Goal: Task Accomplishment & Management: Use online tool/utility

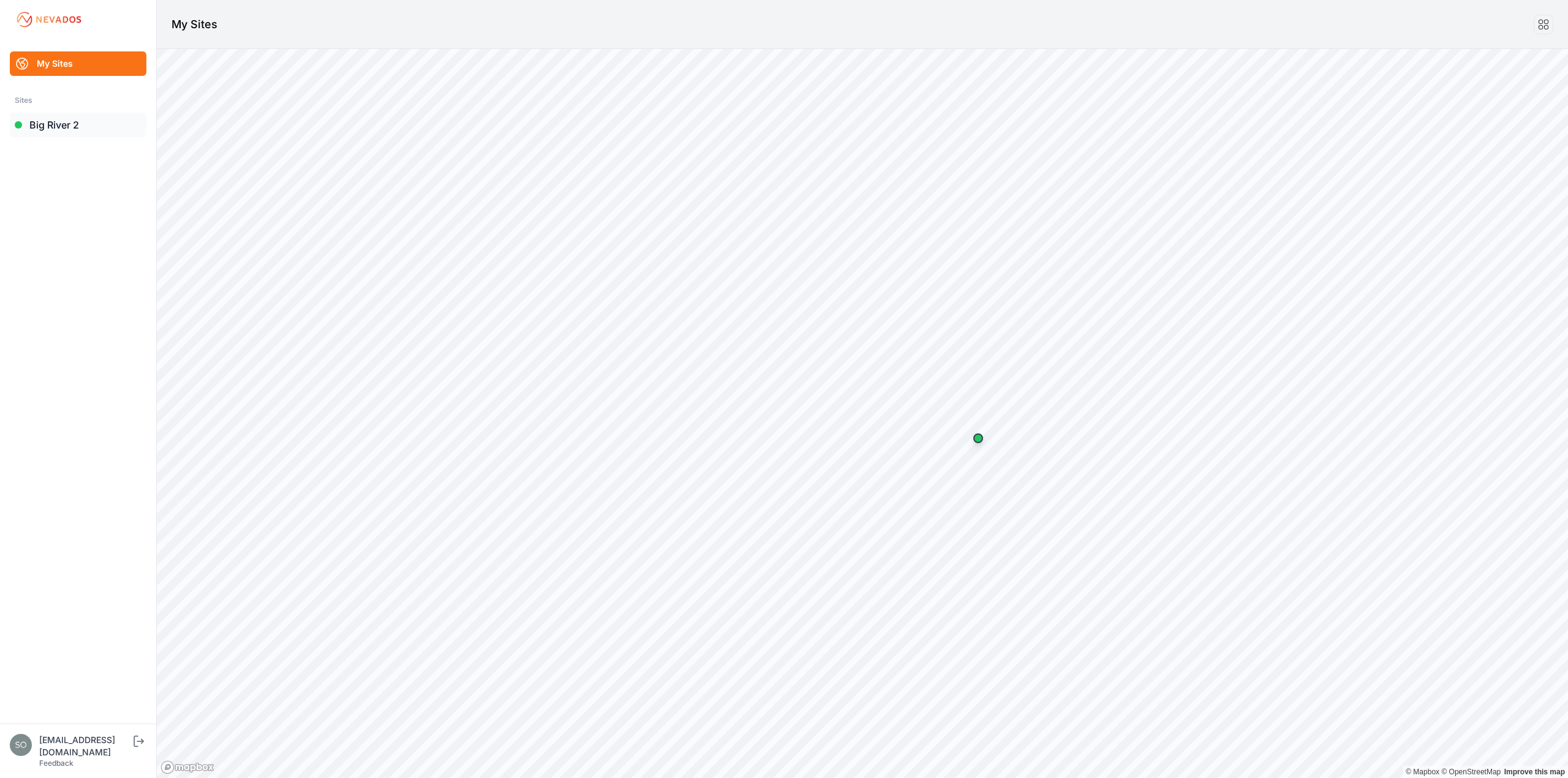
click at [48, 124] on link "Big River 2" at bounding box center [78, 125] width 137 height 25
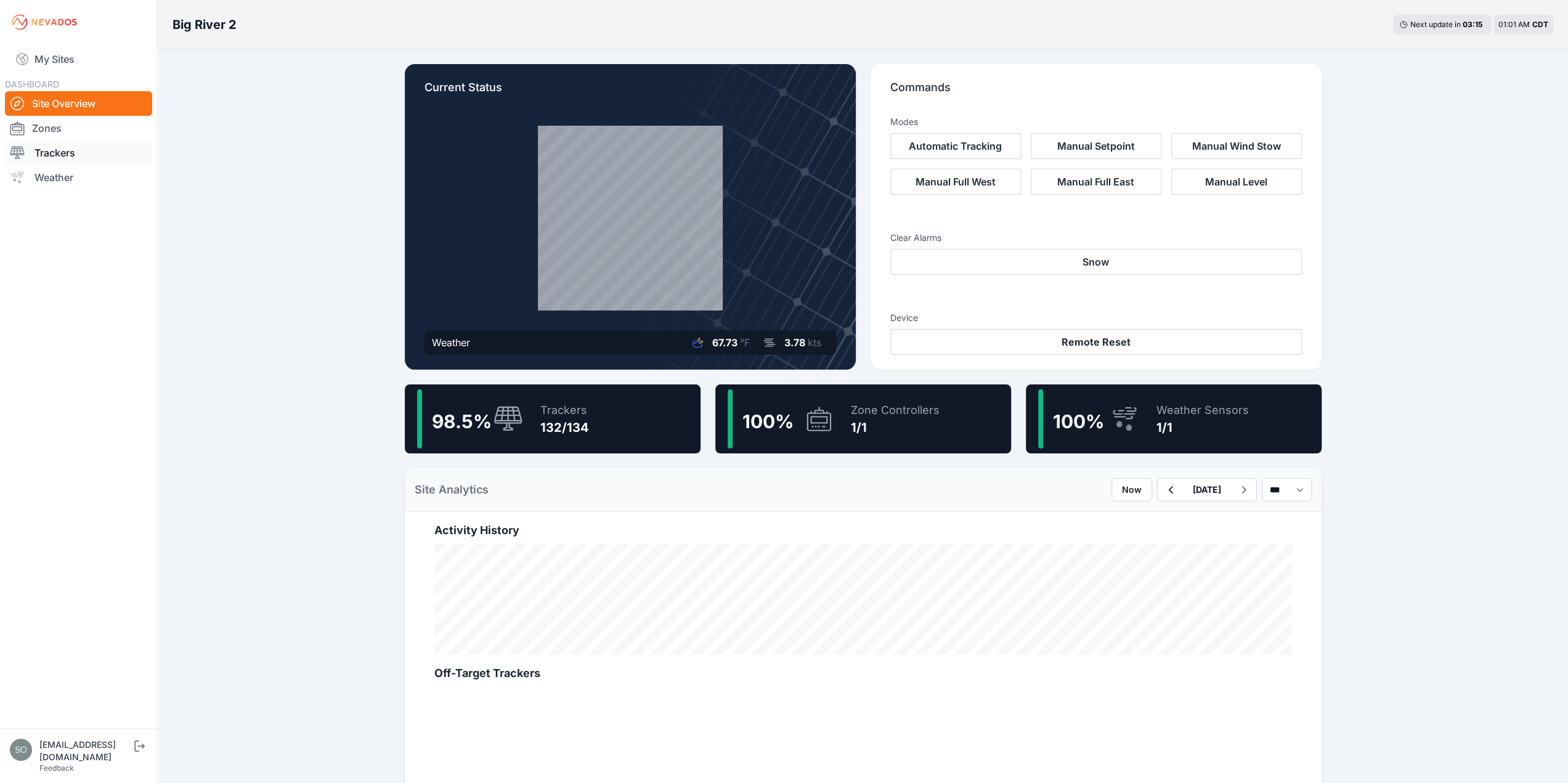
click at [73, 145] on link "Trackers" at bounding box center [79, 153] width 147 height 25
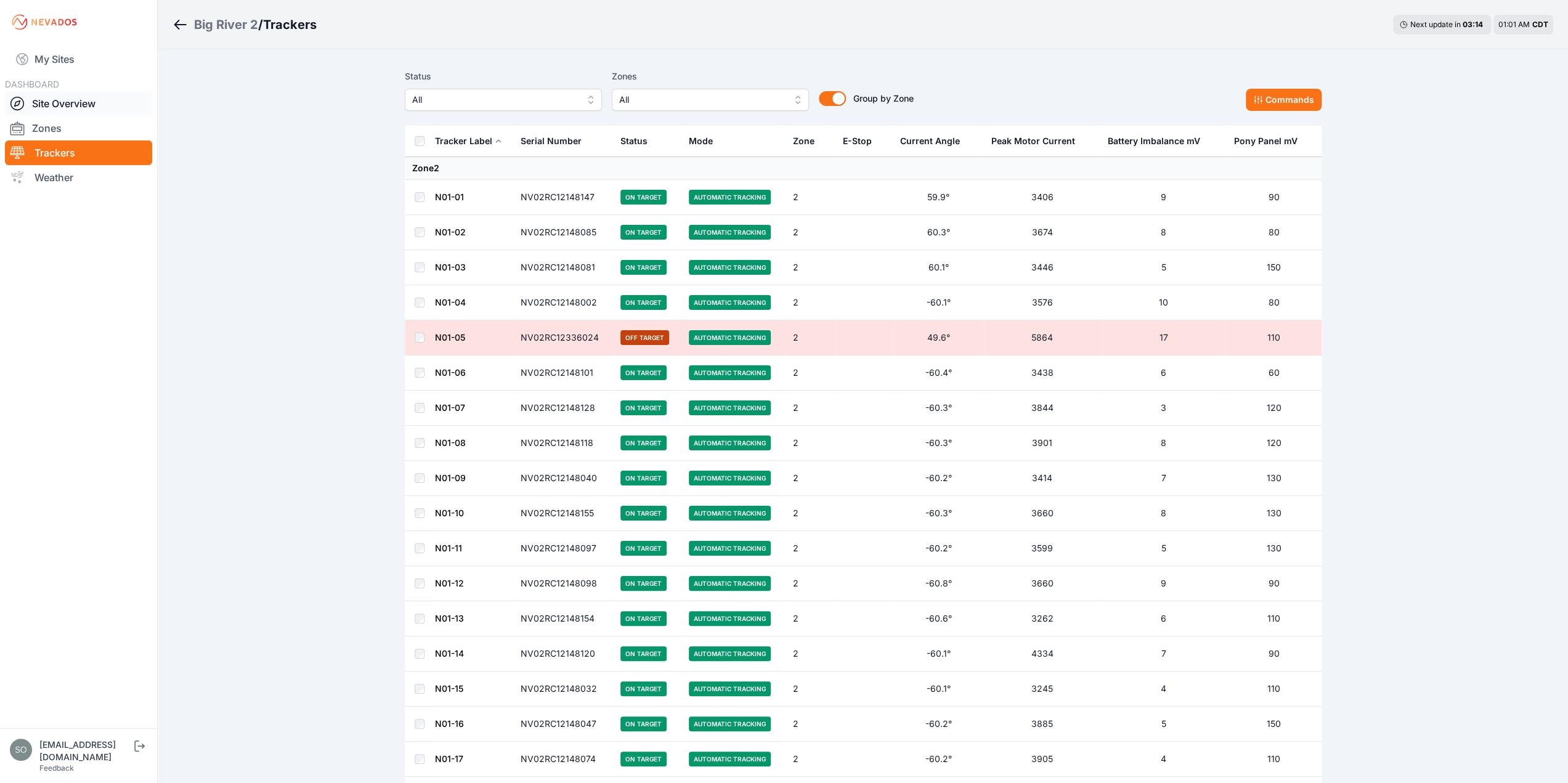
click at [91, 110] on link "Site Overview" at bounding box center [79, 104] width 147 height 25
click at [72, 106] on link "Site Overview" at bounding box center [79, 104] width 147 height 25
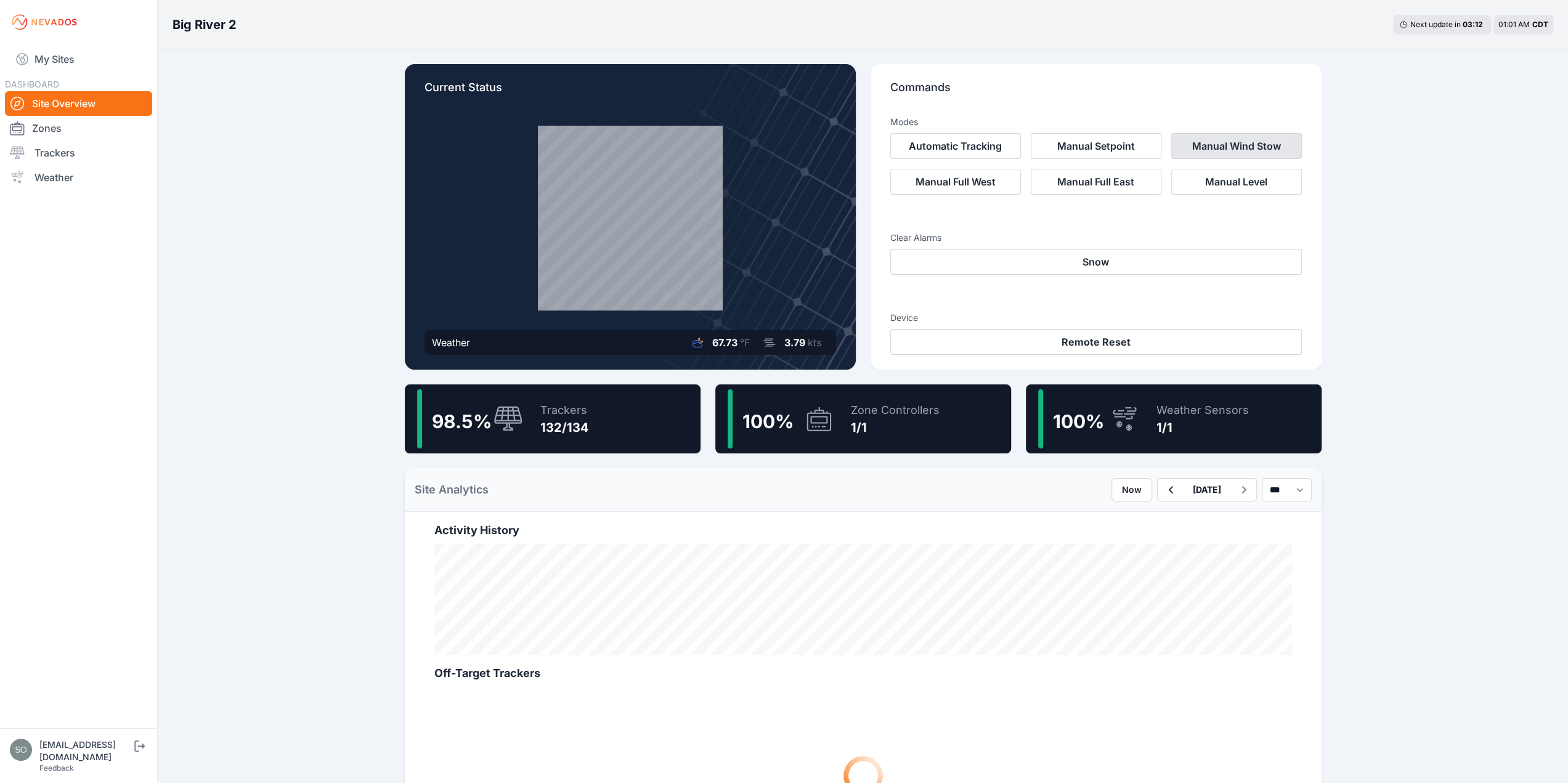
click at [1199, 145] on button "Manual Wind Stow" at bounding box center [1236, 146] width 130 height 26
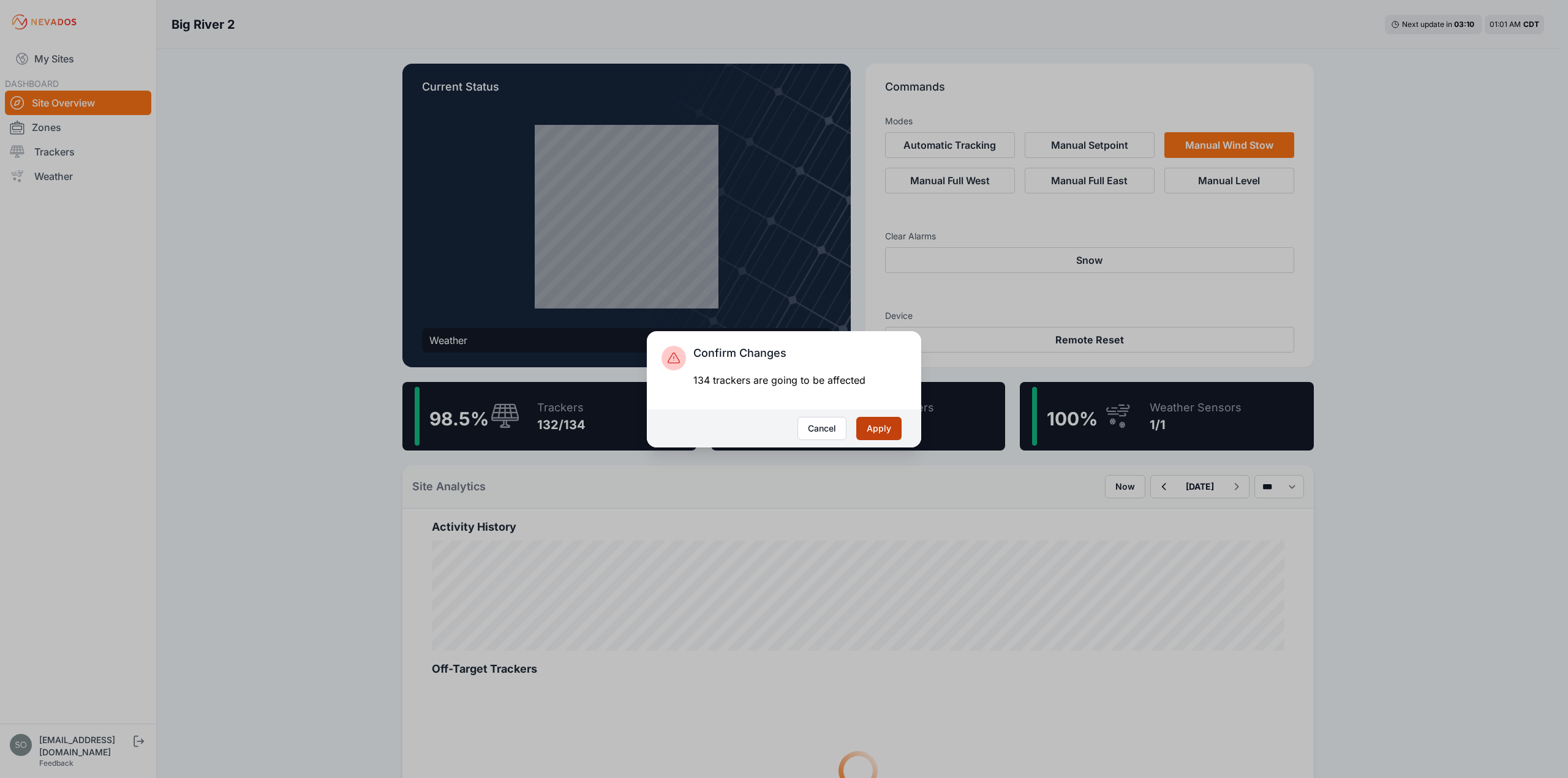
click at [879, 428] on button "Apply" at bounding box center [879, 429] width 45 height 23
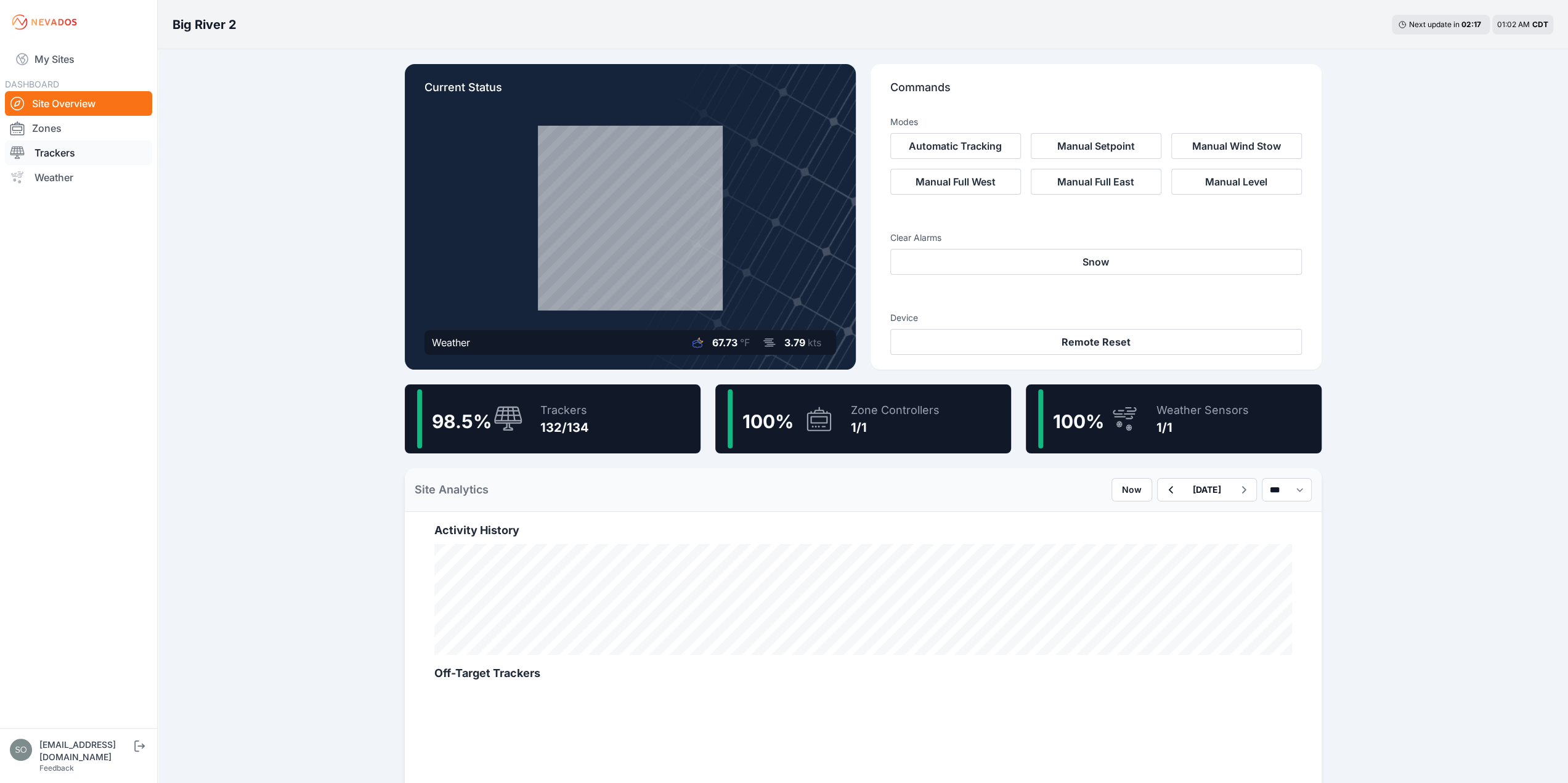
click at [48, 145] on link "Trackers" at bounding box center [79, 153] width 147 height 25
